Goal: Information Seeking & Learning: Learn about a topic

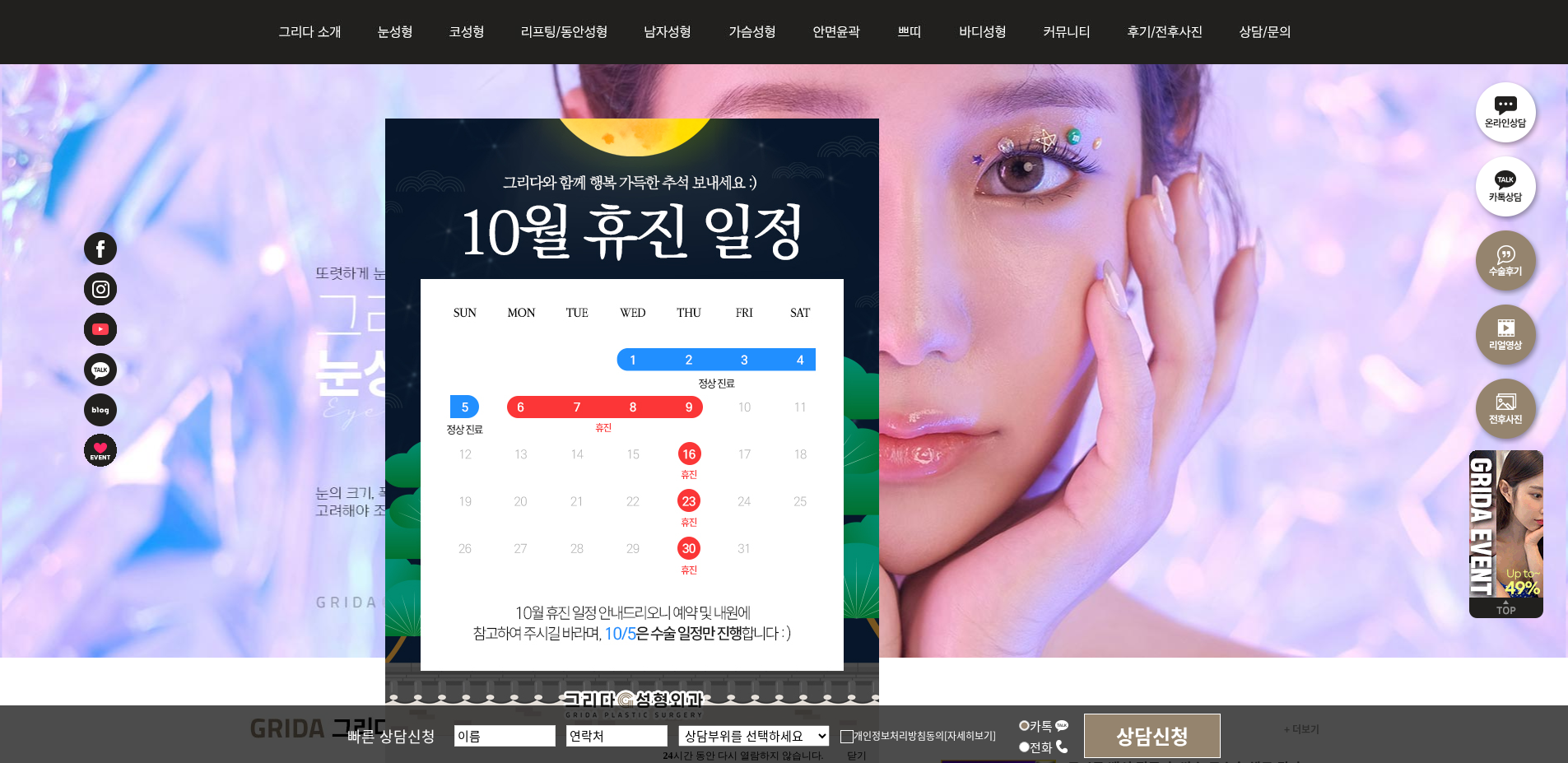
scroll to position [247, 0]
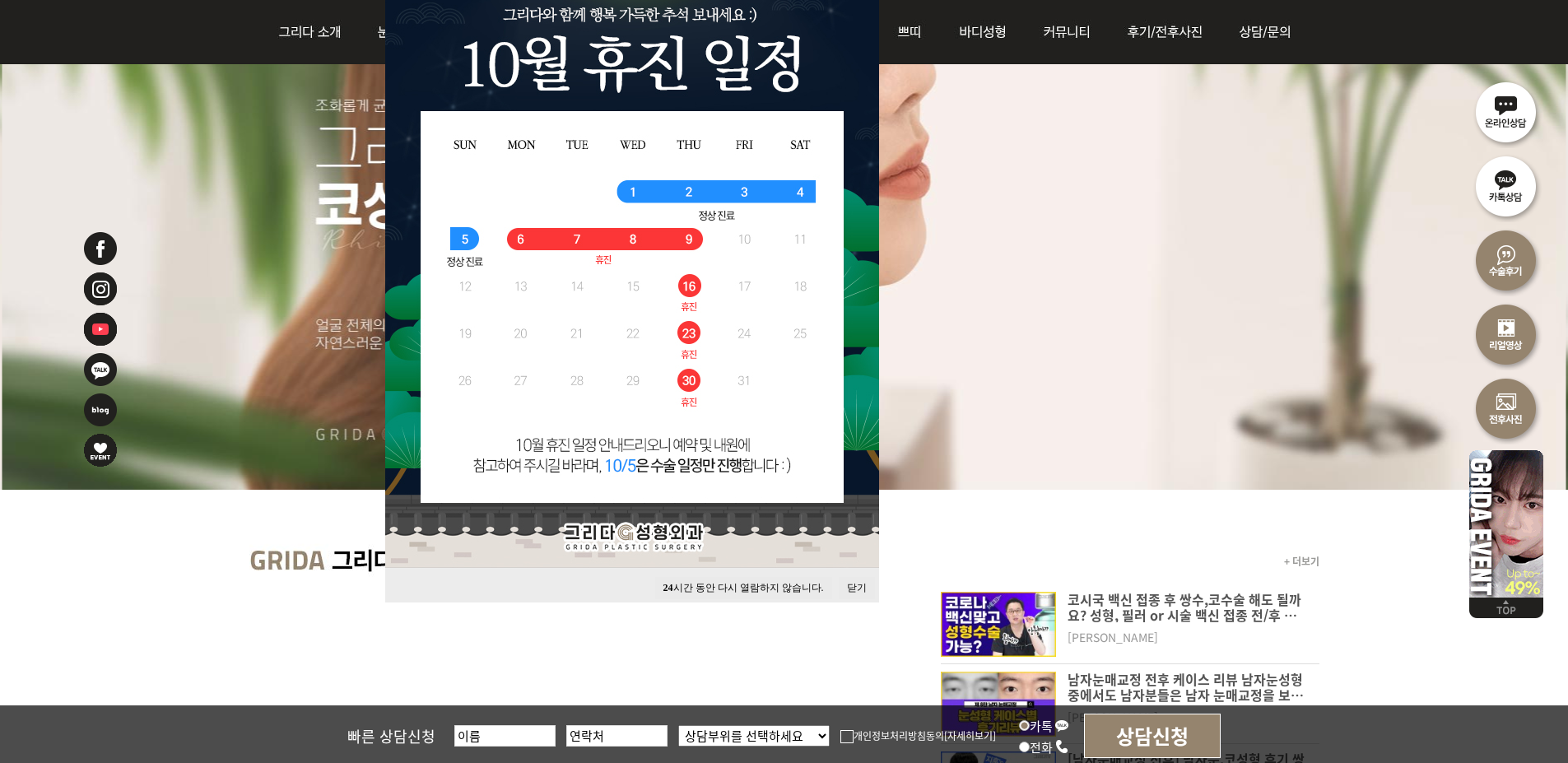
click at [854, 583] on button "닫기" at bounding box center [856, 588] width 36 height 22
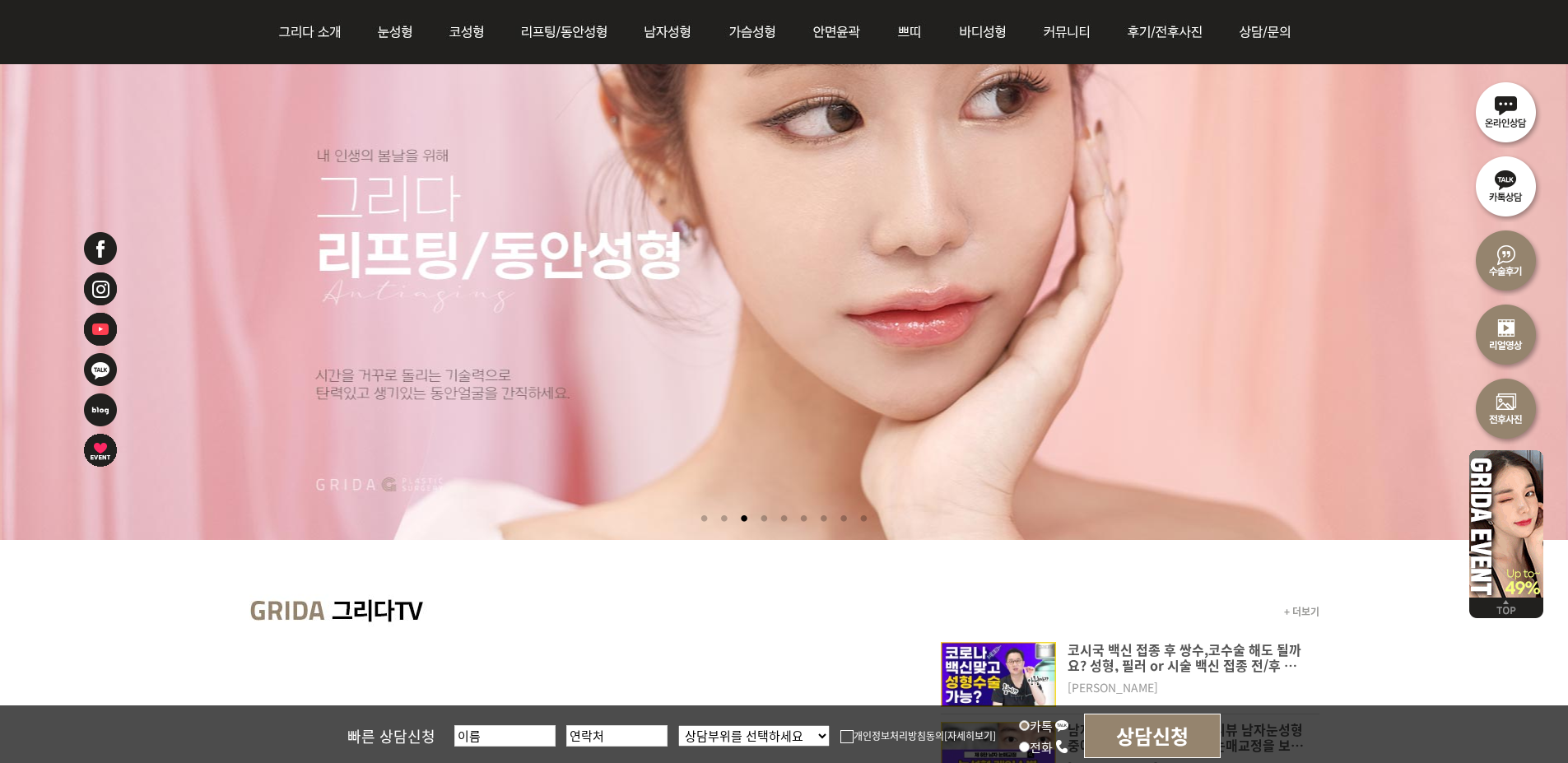
scroll to position [0, 0]
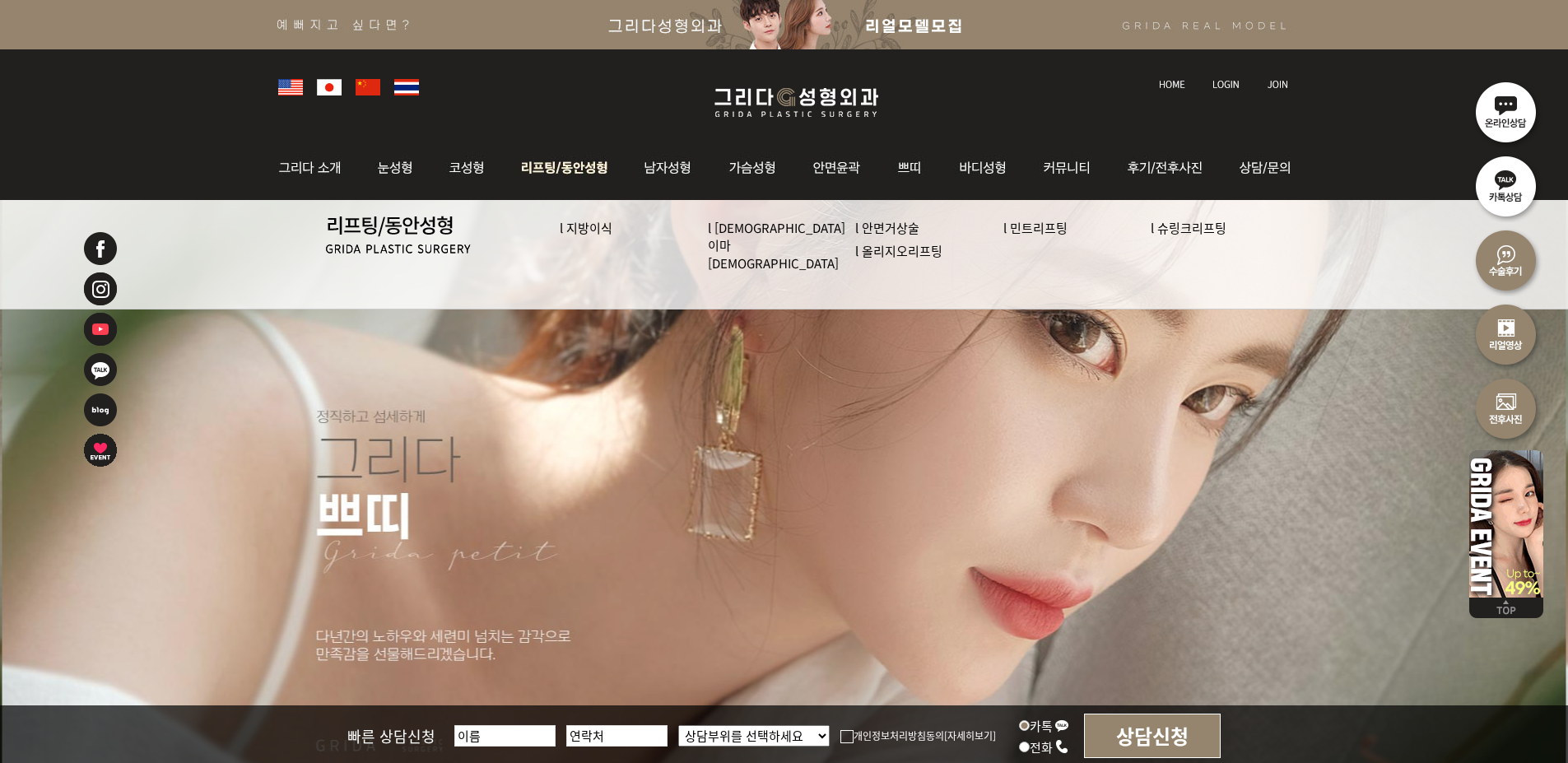
click at [771, 229] on link "l [DEMOGRAPHIC_DATA] 이마[DEMOGRAPHIC_DATA]" at bounding box center [776, 245] width 137 height 53
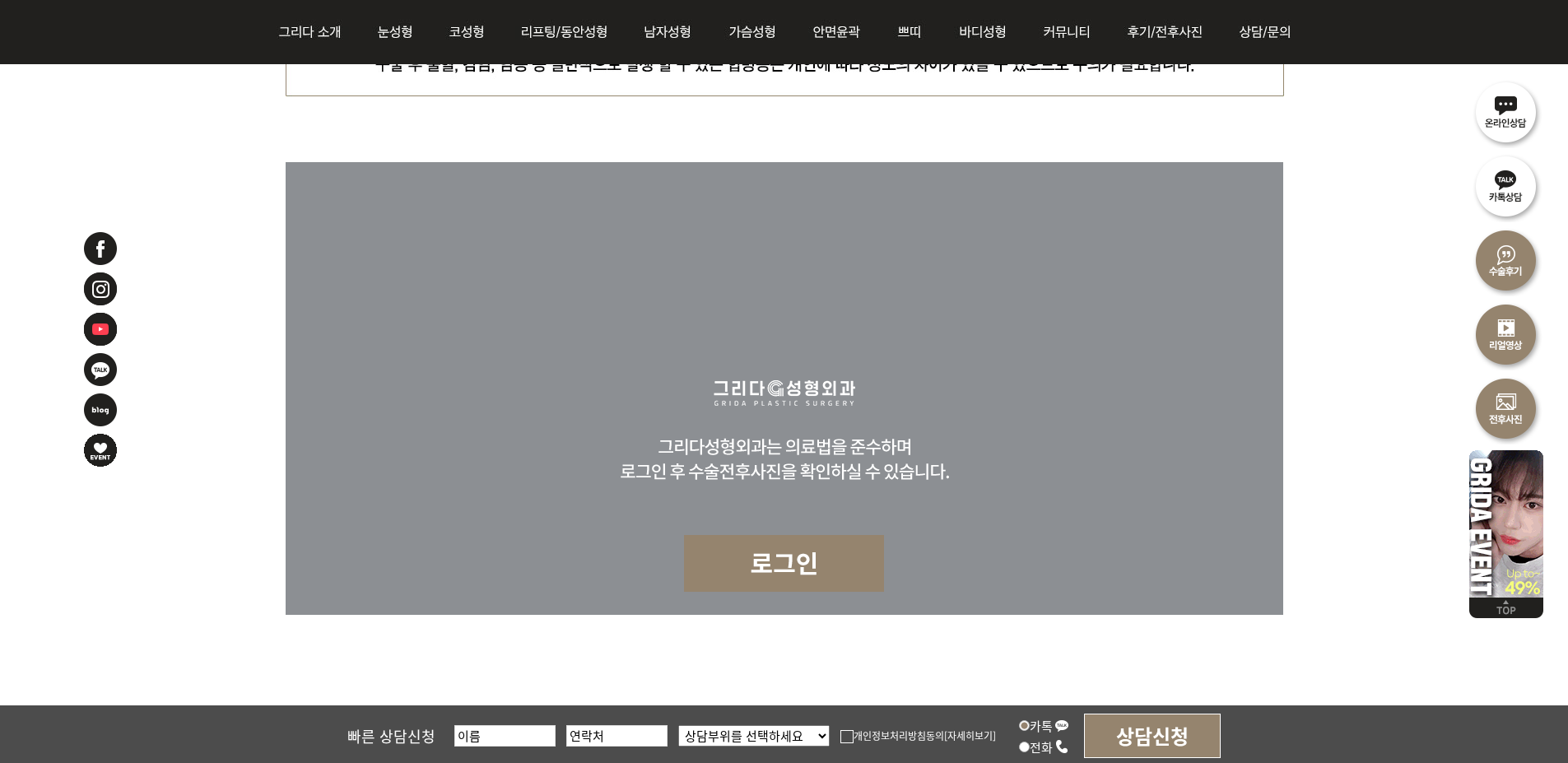
scroll to position [6894, 0]
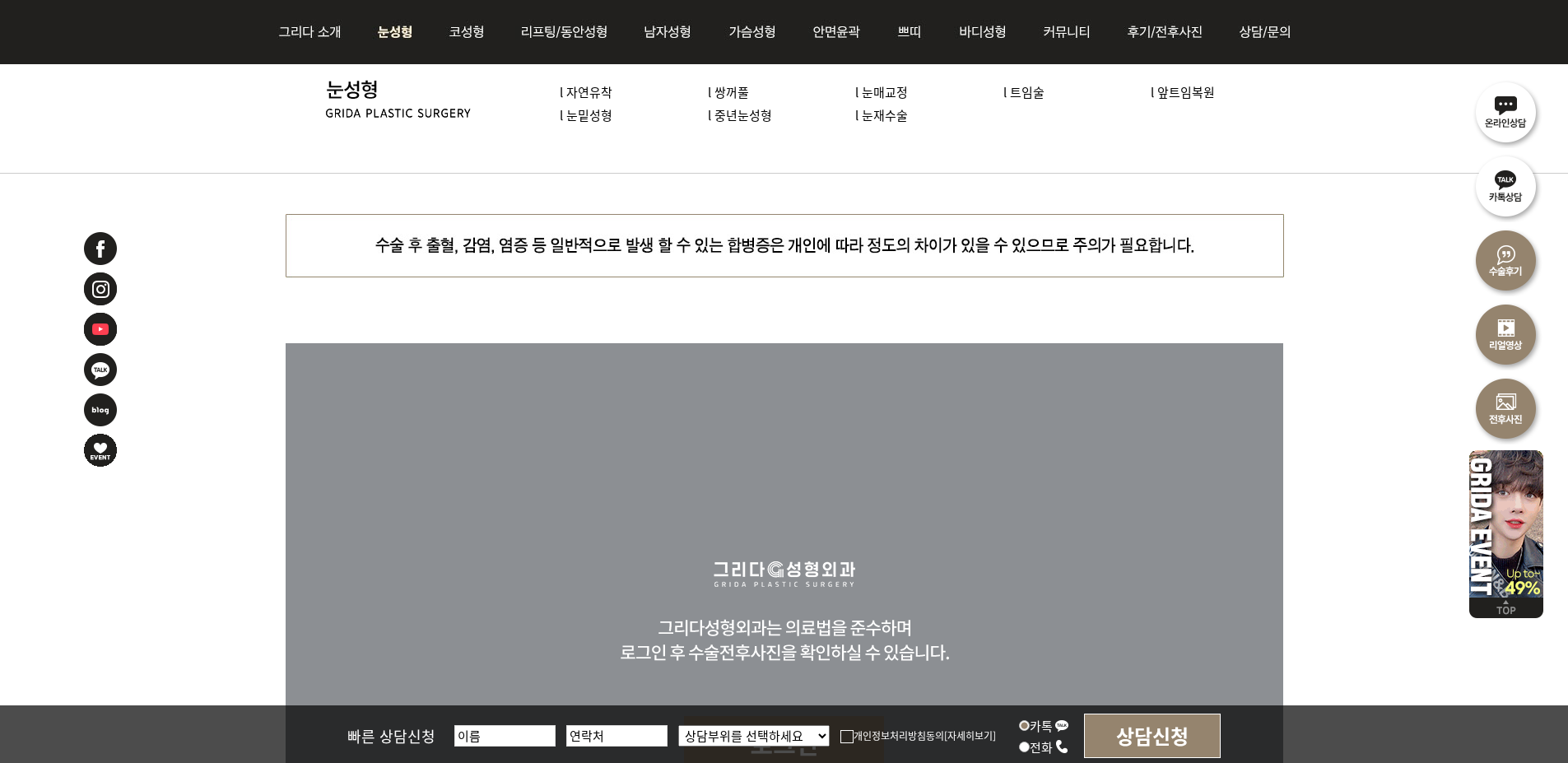
click at [591, 93] on link "l 자연유착" at bounding box center [586, 92] width 53 height 17
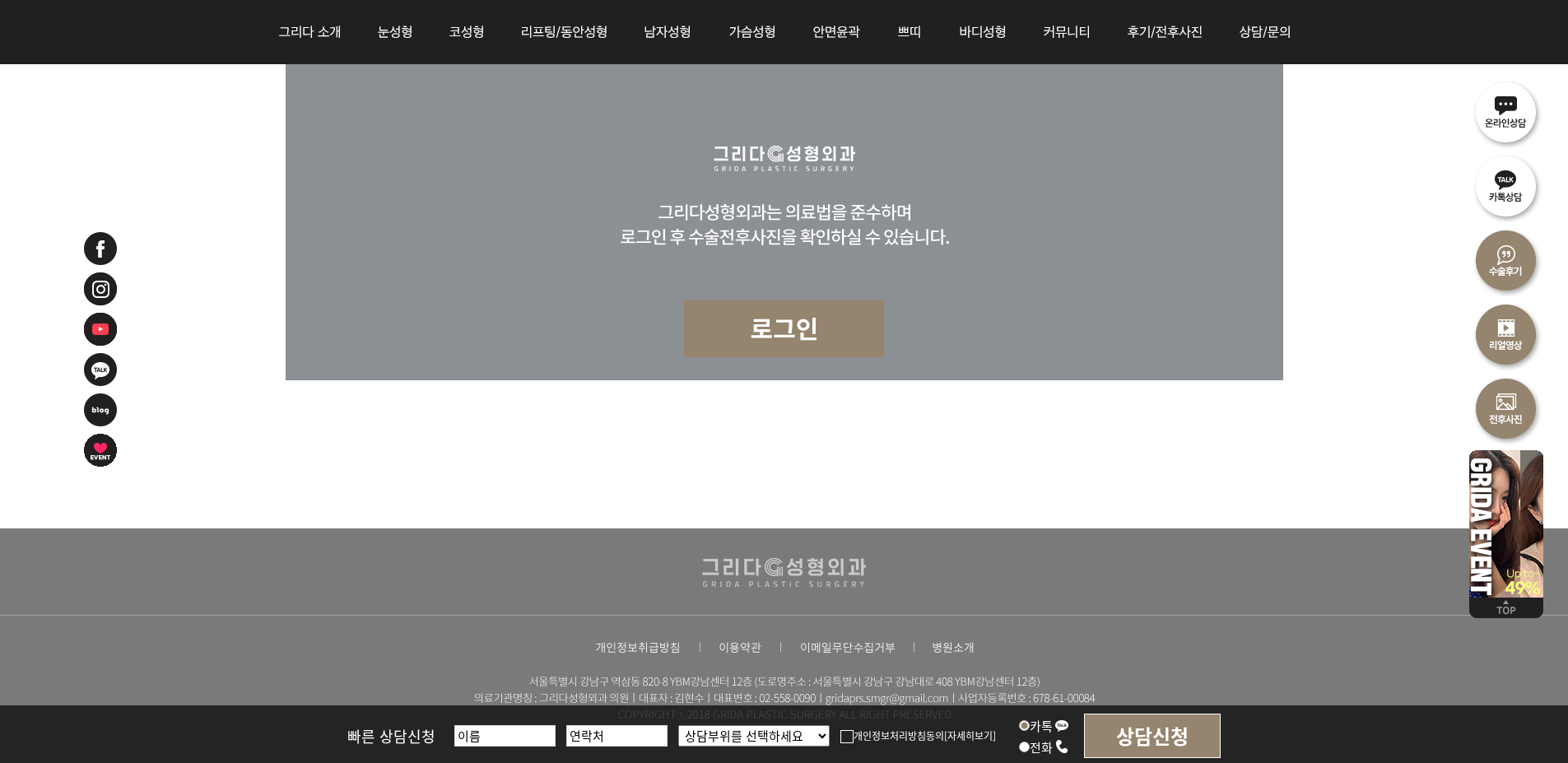
scroll to position [8393, 0]
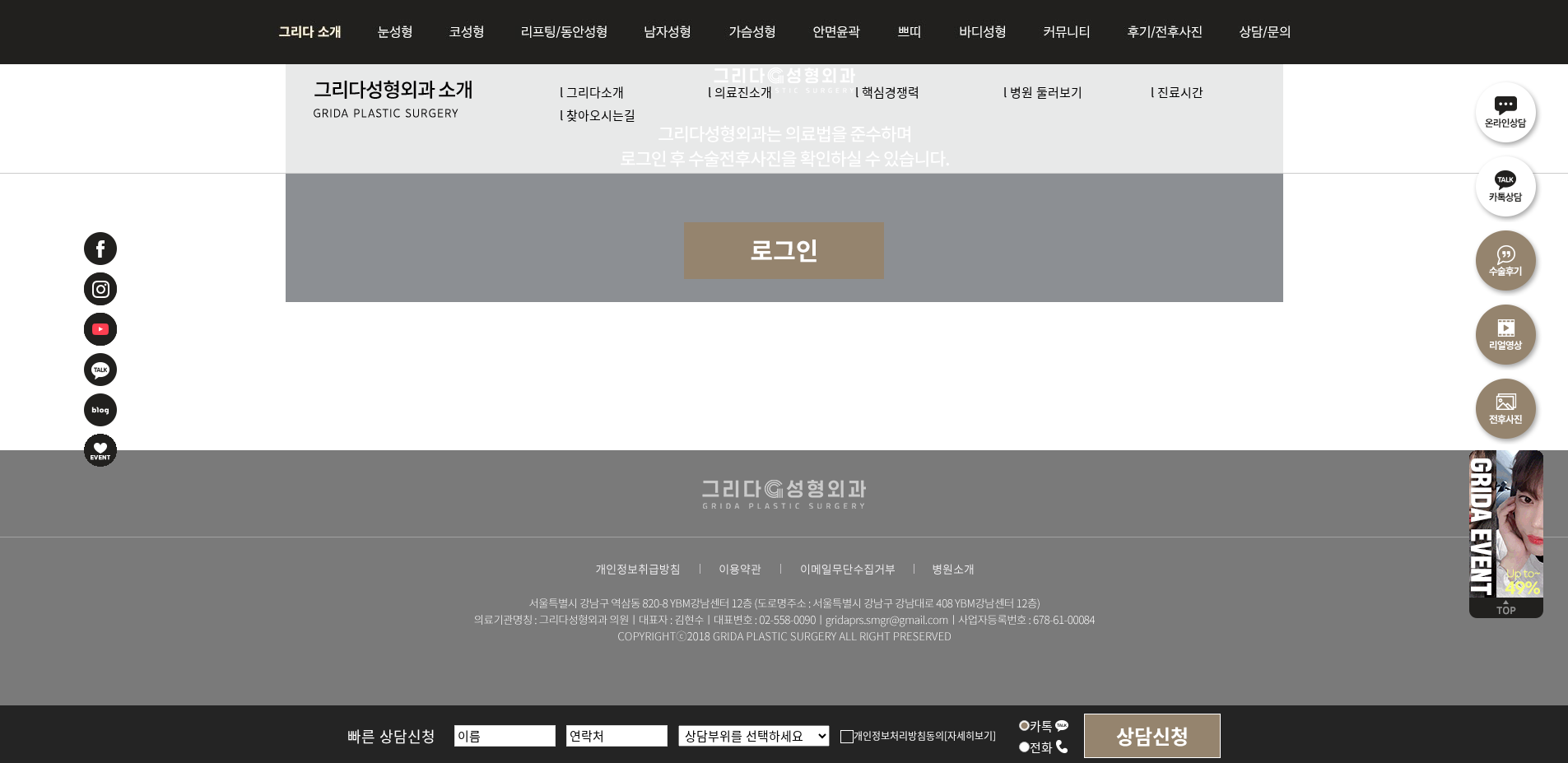
click at [750, 95] on link "l 의료진소개" at bounding box center [740, 92] width 64 height 17
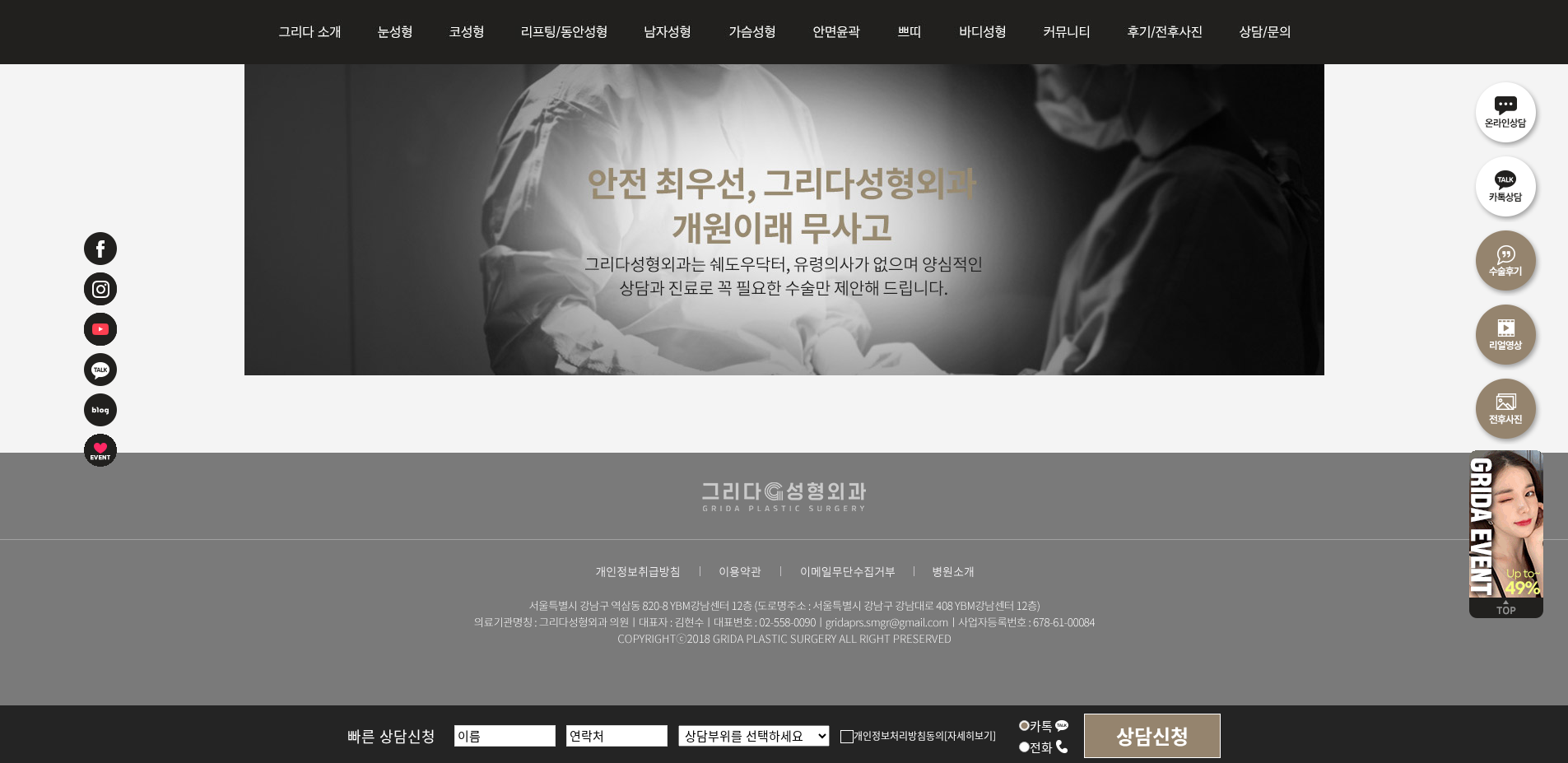
scroll to position [4202, 0]
